Goal: Information Seeking & Learning: Learn about a topic

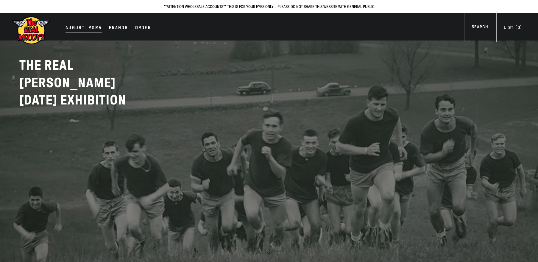
click at [75, 28] on div "AUGUST. 2025" at bounding box center [83, 28] width 36 height 8
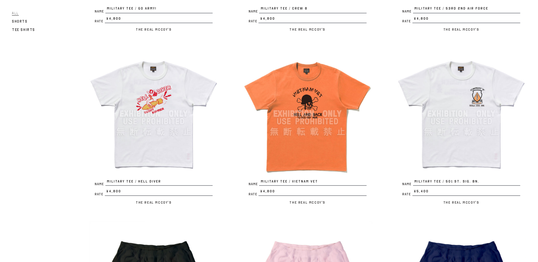
scroll to position [737, 0]
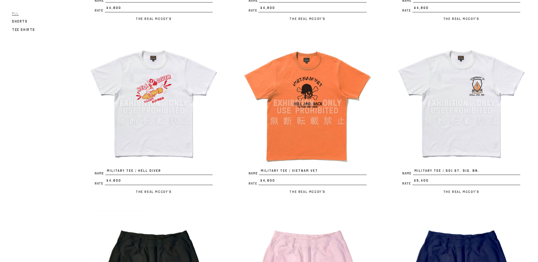
click at [160, 95] on img at bounding box center [154, 103] width 130 height 130
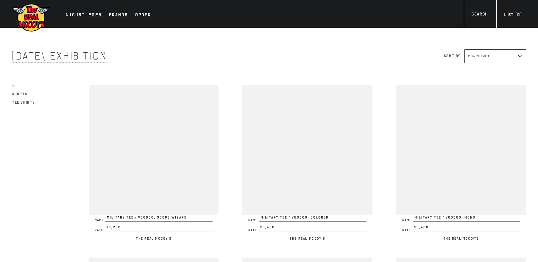
scroll to position [738, 0]
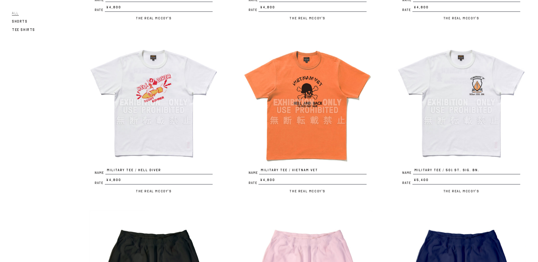
click at [310, 99] on img at bounding box center [307, 102] width 130 height 130
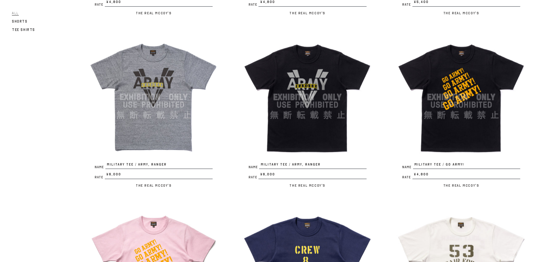
scroll to position [511, 0]
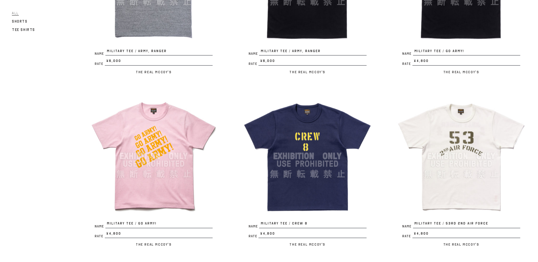
click at [127, 151] on img at bounding box center [154, 156] width 130 height 130
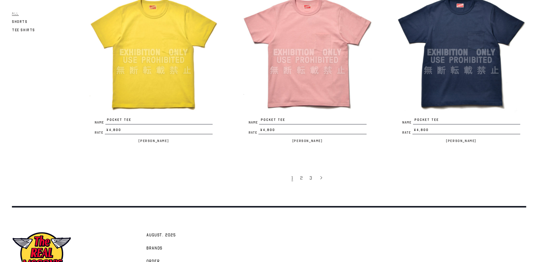
scroll to position [1351, 0]
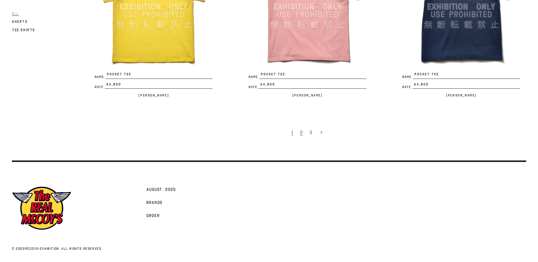
click at [301, 129] on span "2" at bounding box center [301, 132] width 2 height 6
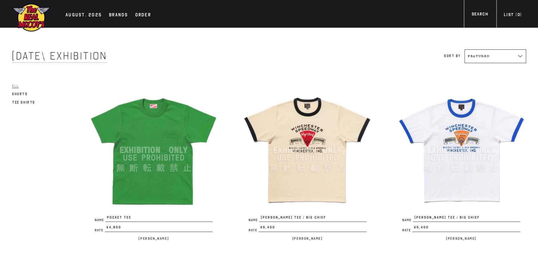
scroll to position [227, 0]
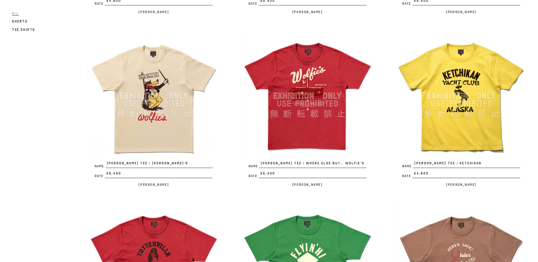
click at [152, 96] on img at bounding box center [154, 96] width 130 height 130
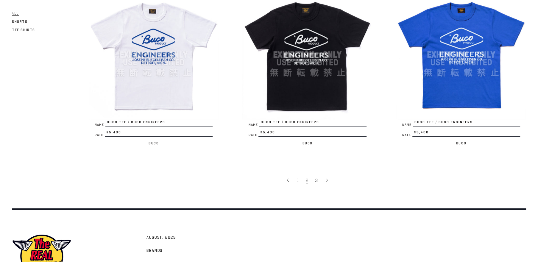
scroll to position [1304, 0]
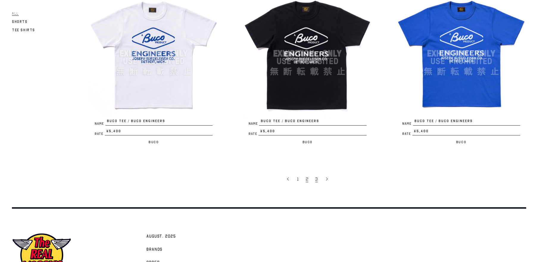
click at [314, 179] on link "3" at bounding box center [317, 179] width 10 height 13
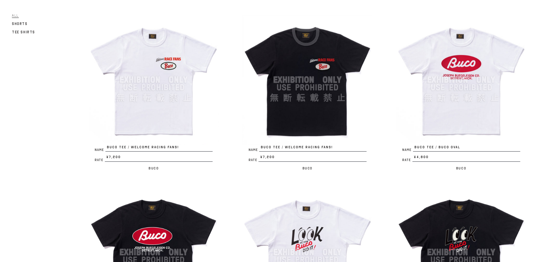
scroll to position [57, 0]
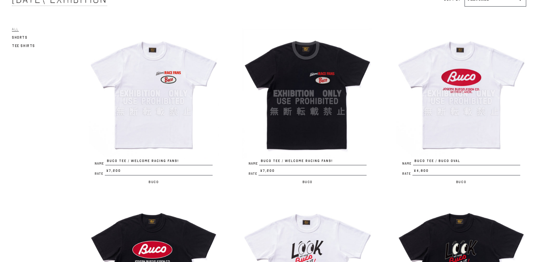
click at [478, 104] on img at bounding box center [461, 94] width 130 height 130
